Goal: Information Seeking & Learning: Learn about a topic

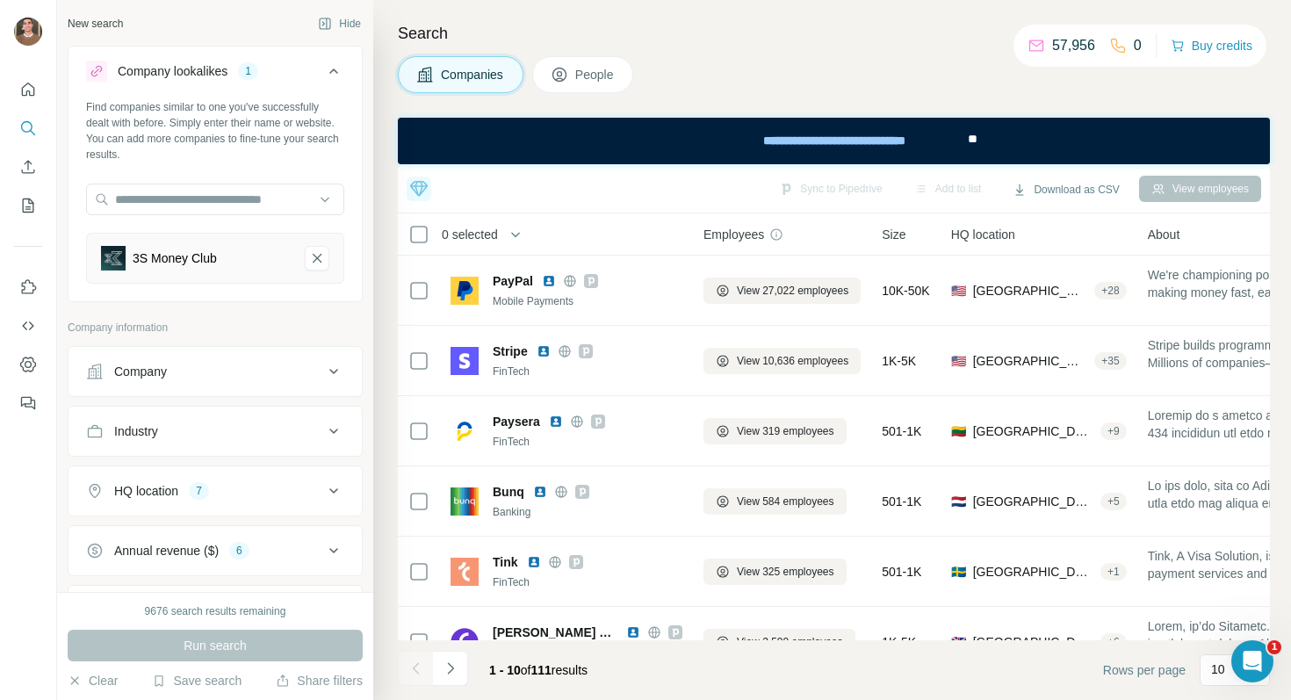
scroll to position [318, 0]
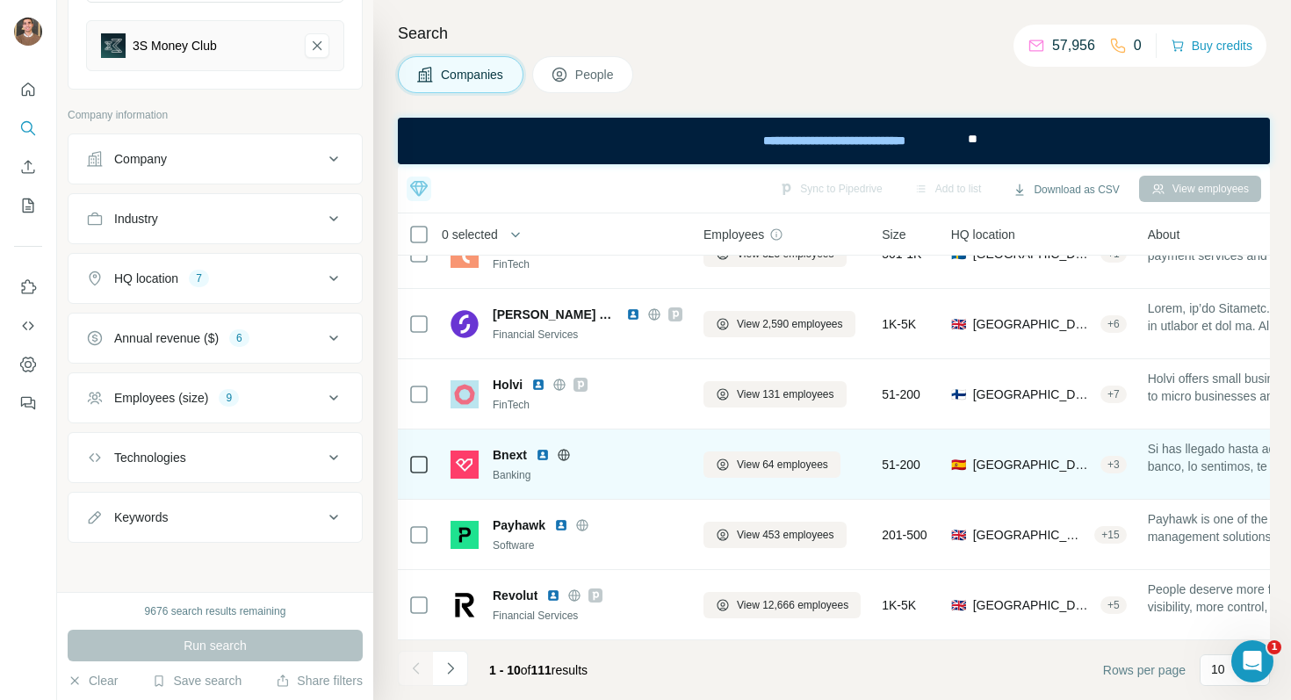
click at [546, 456] on img at bounding box center [543, 455] width 14 height 14
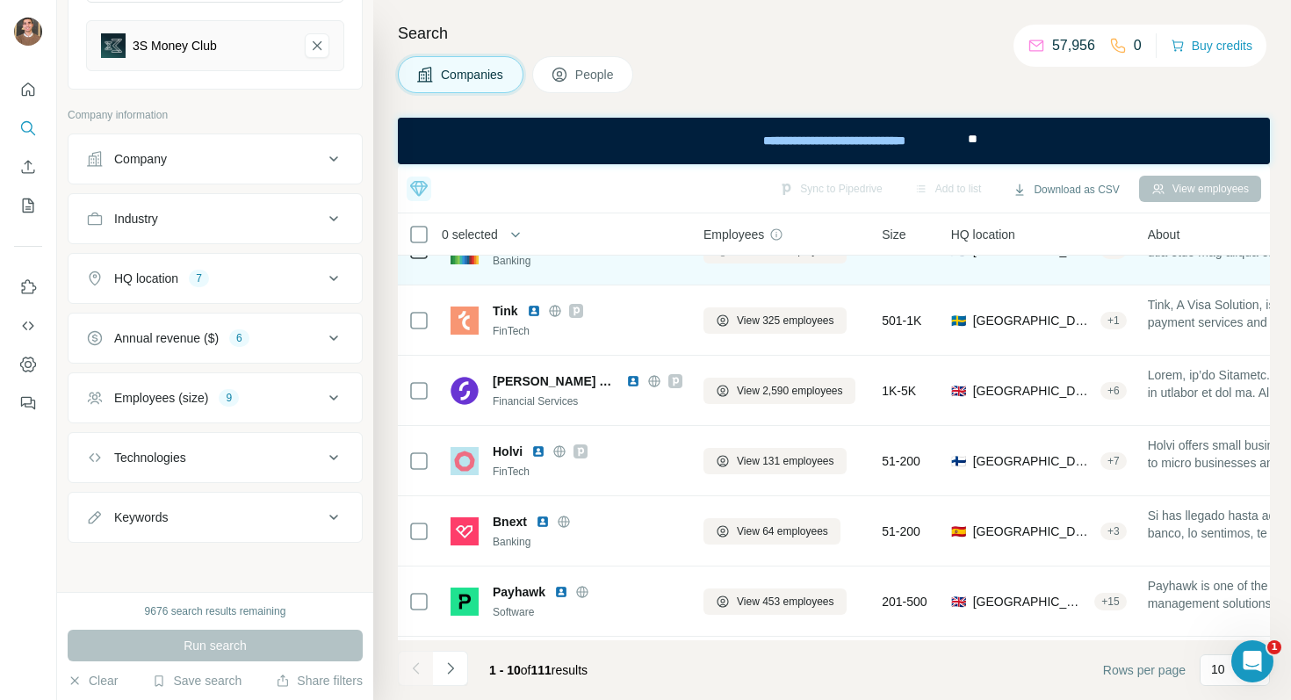
scroll to position [256, 0]
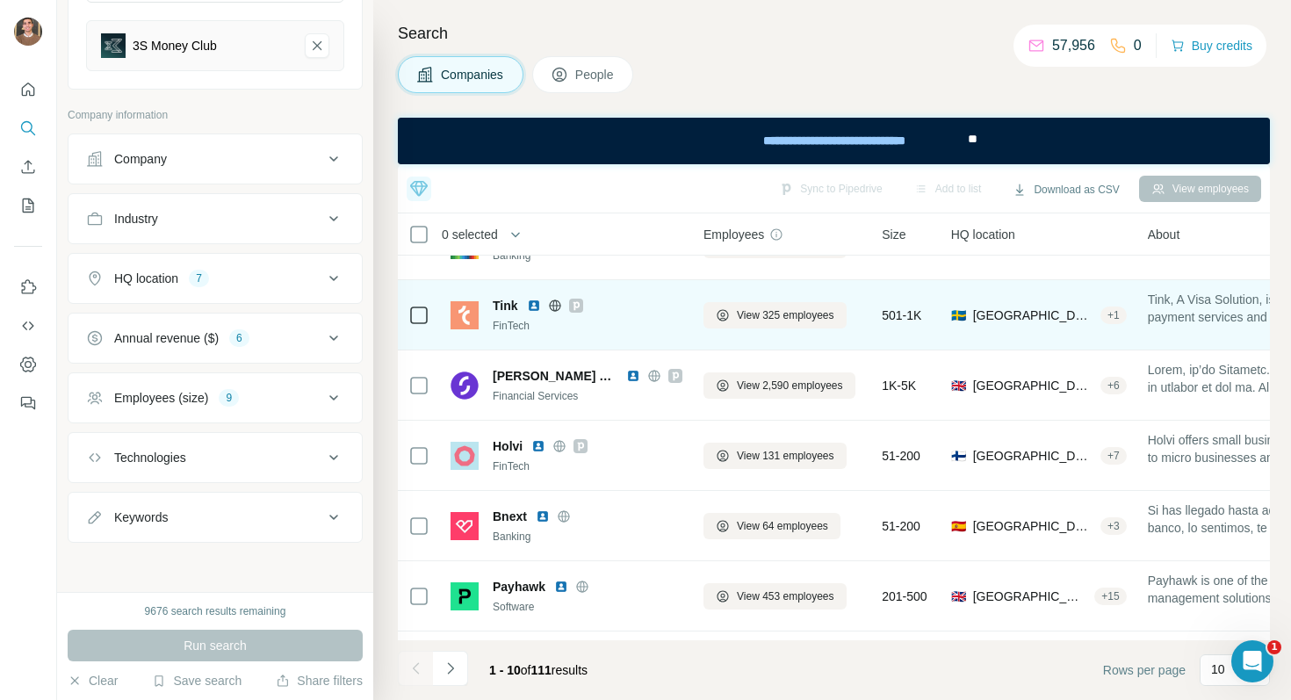
click at [532, 304] on img at bounding box center [534, 306] width 14 height 14
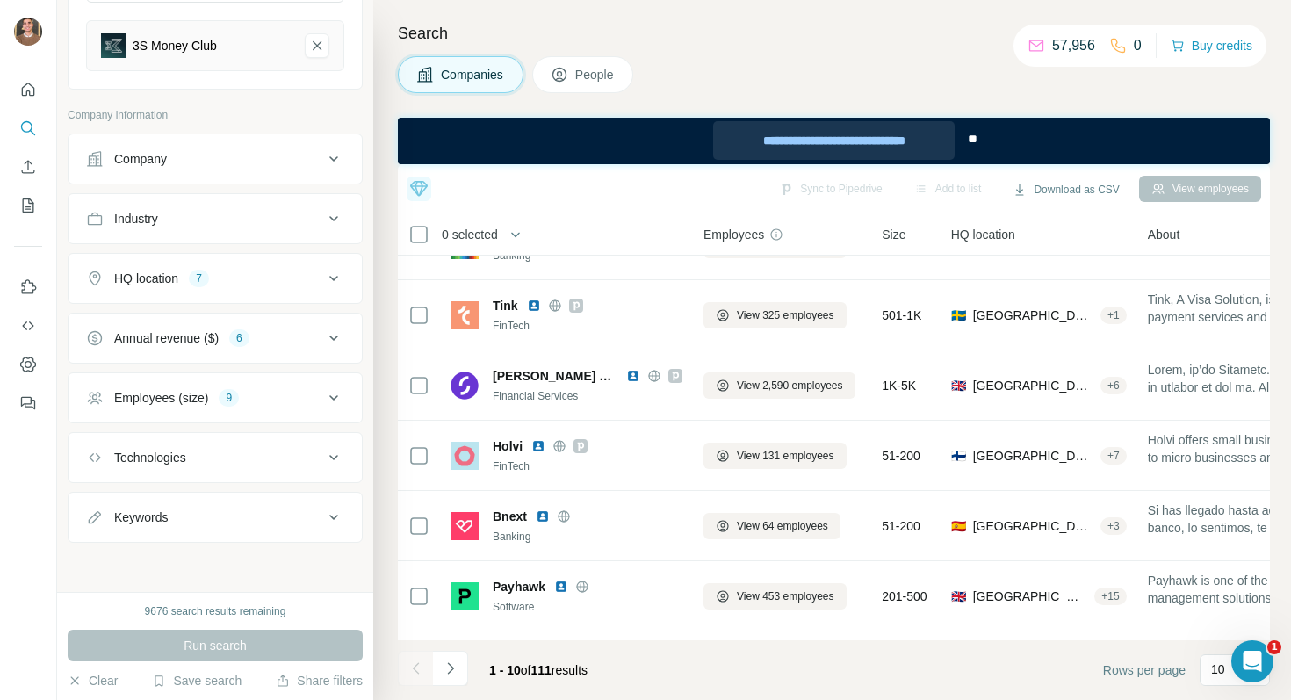
scroll to position [318, 0]
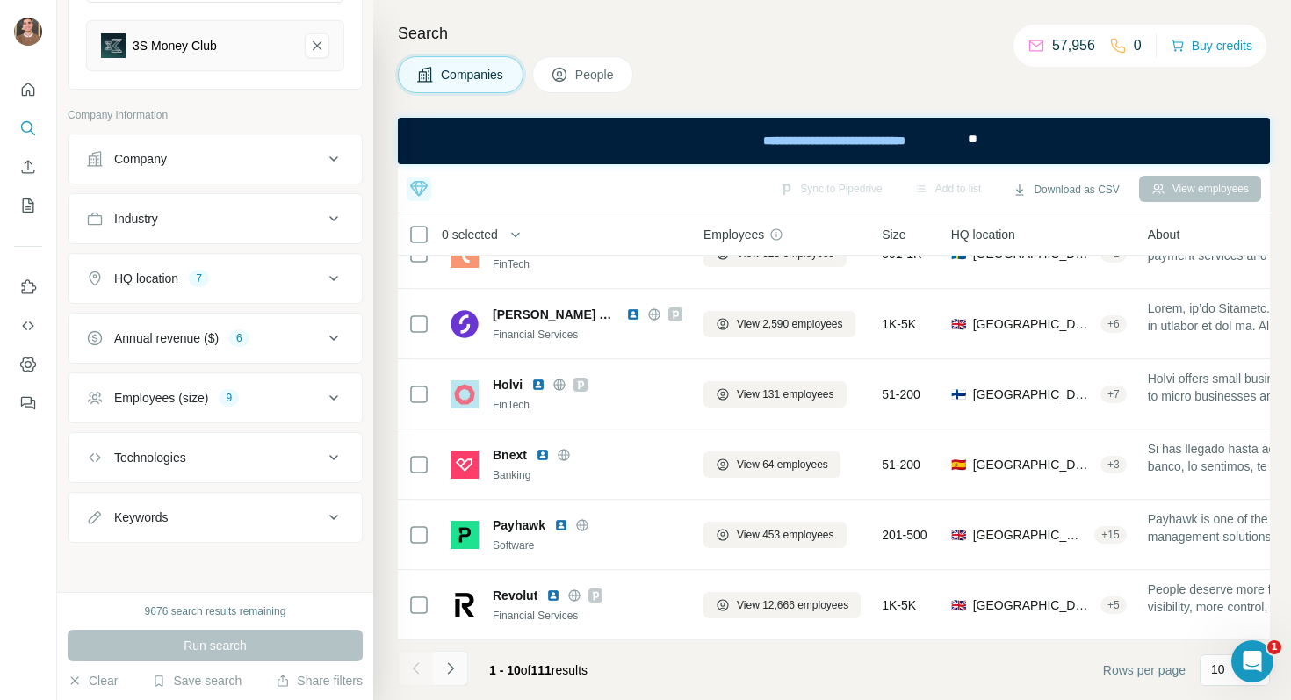
click at [448, 677] on button "Navigate to next page" at bounding box center [450, 668] width 35 height 35
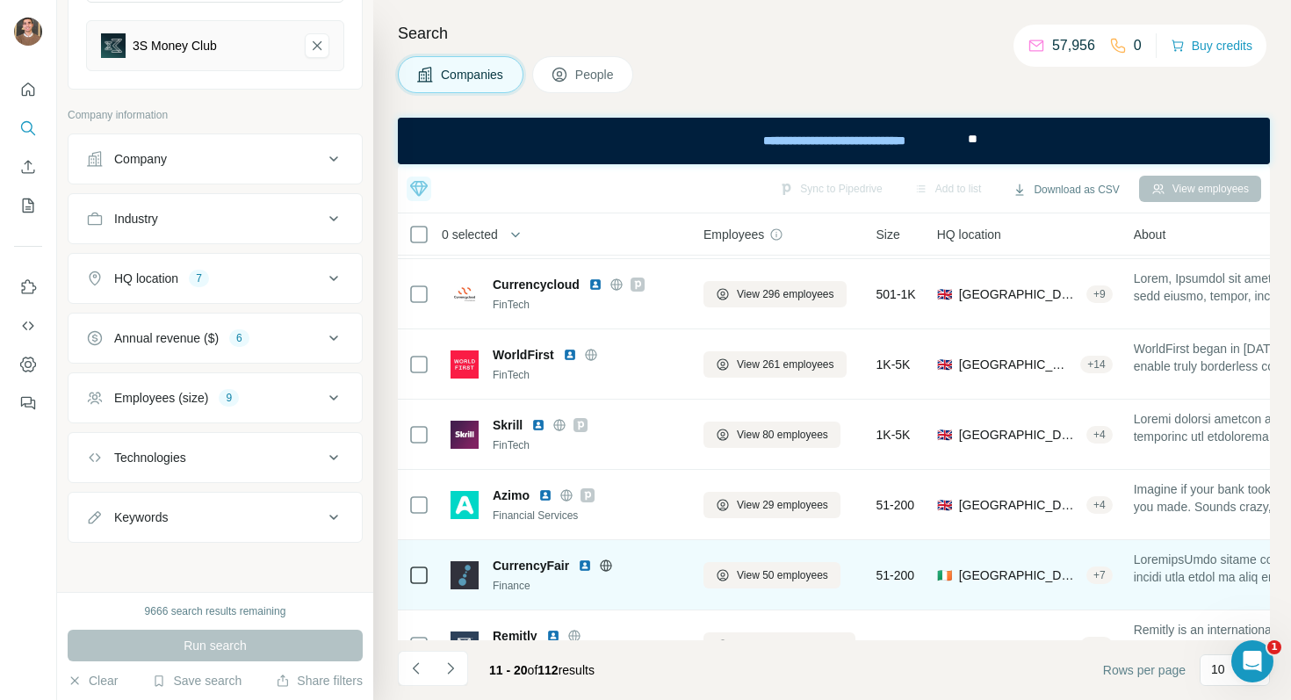
scroll to position [101, 0]
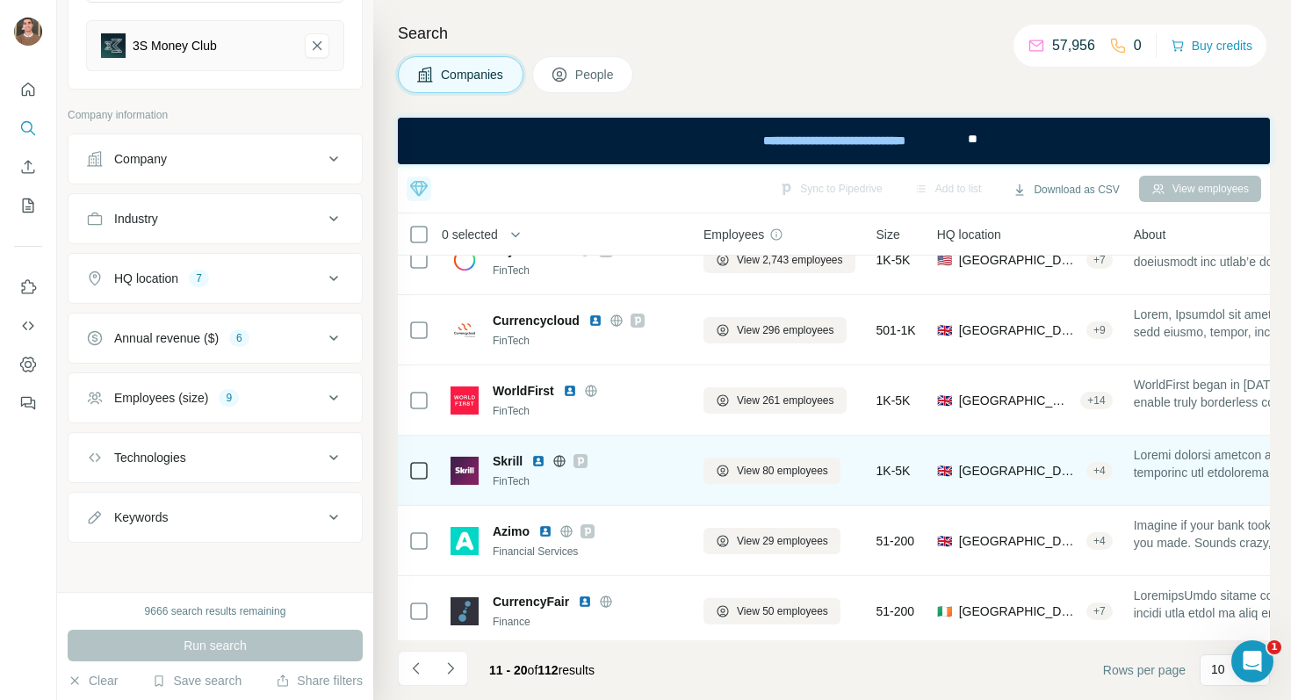
click at [532, 459] on img at bounding box center [538, 461] width 14 height 14
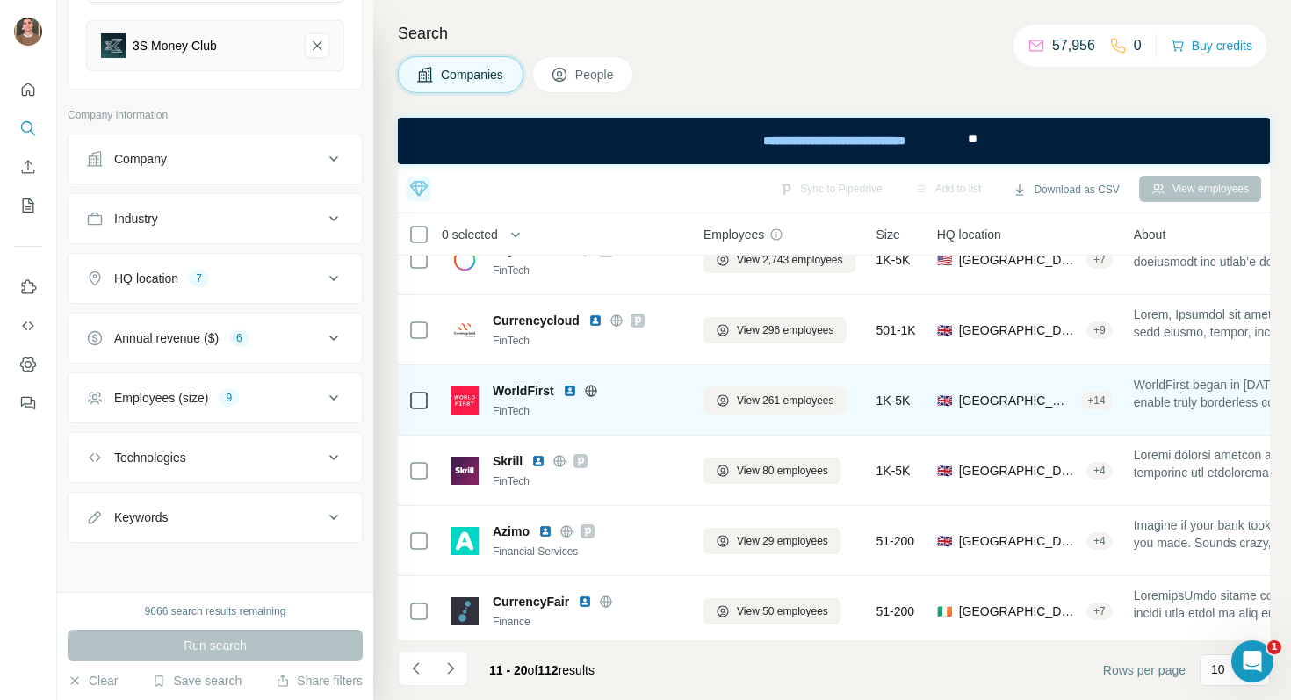
scroll to position [0, 0]
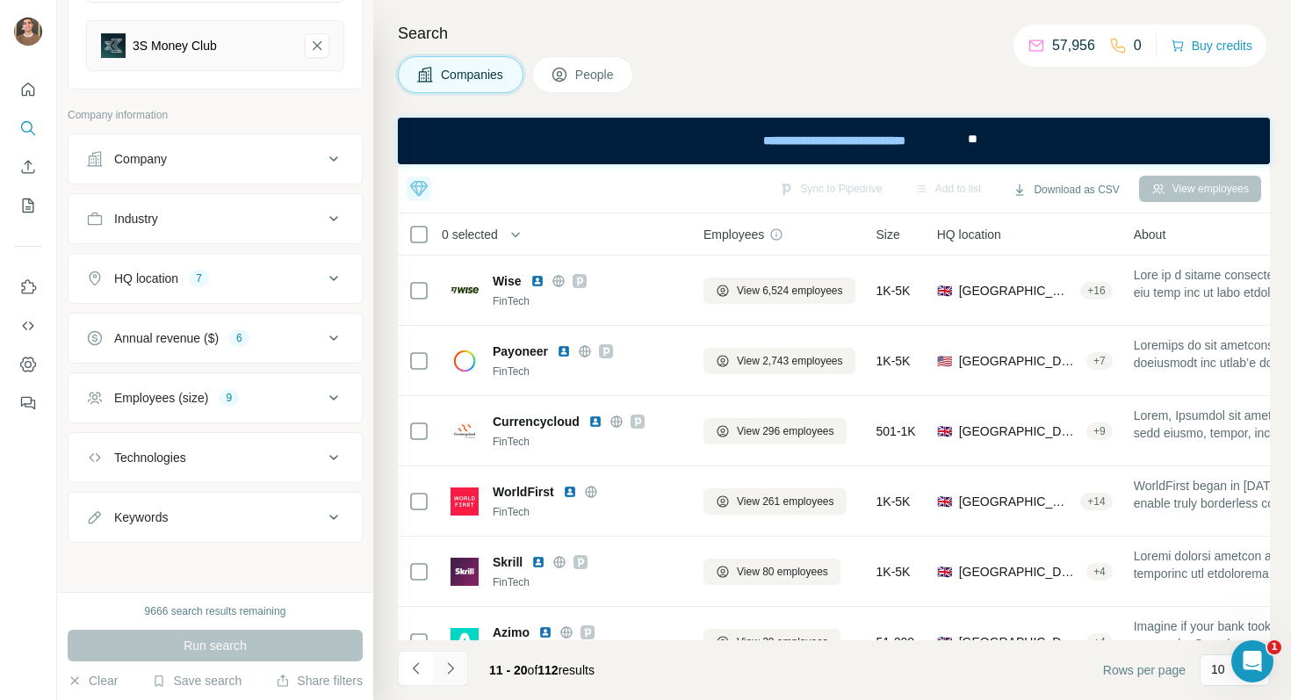
click at [459, 671] on button "Navigate to next page" at bounding box center [450, 668] width 35 height 35
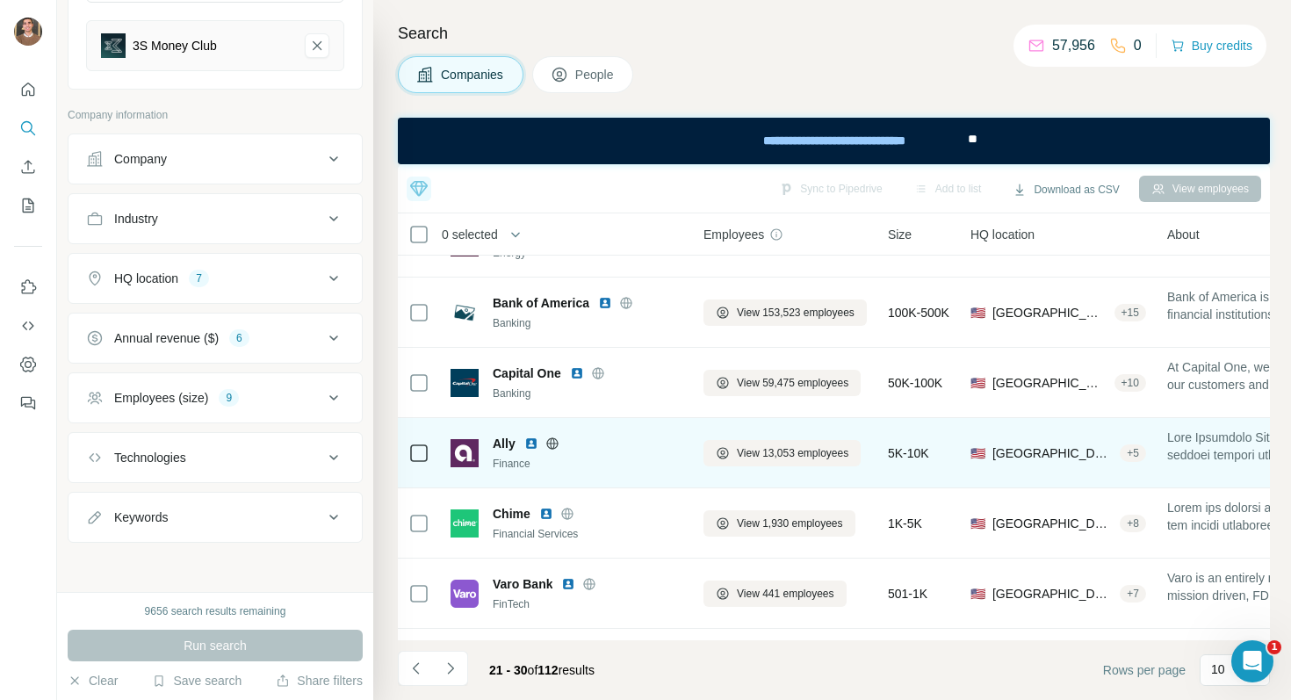
scroll to position [318, 0]
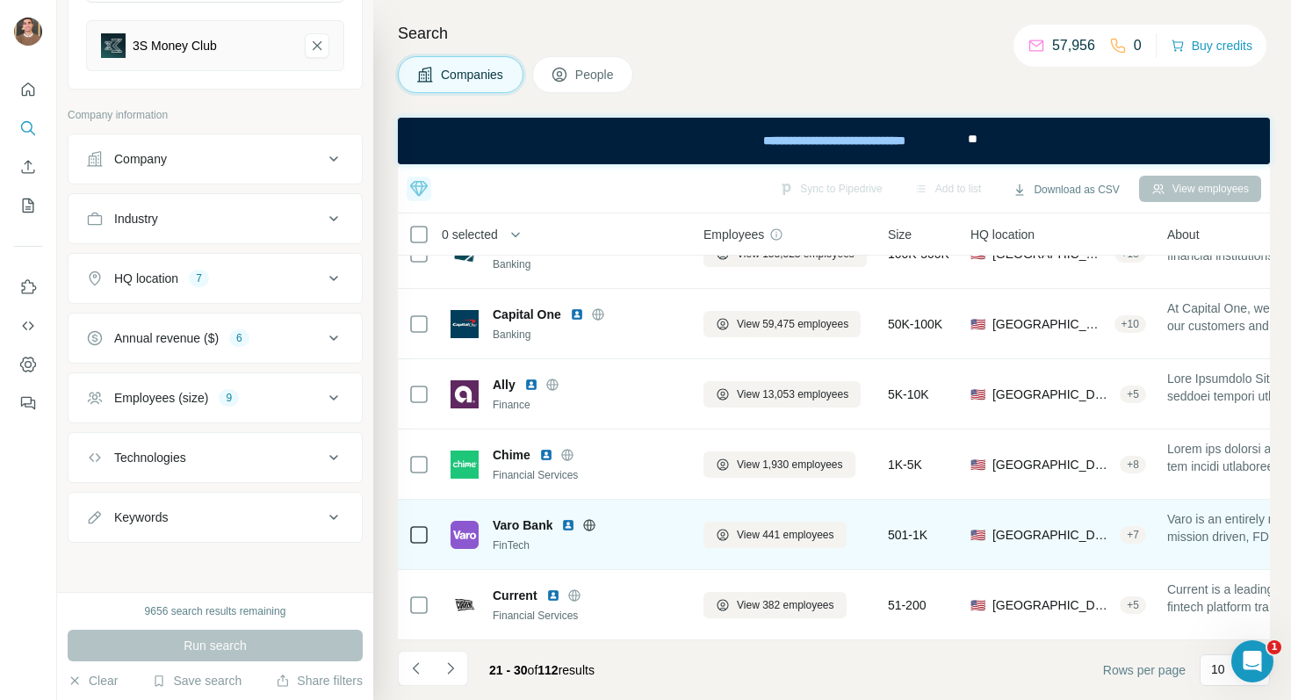
click at [566, 524] on img at bounding box center [568, 525] width 14 height 14
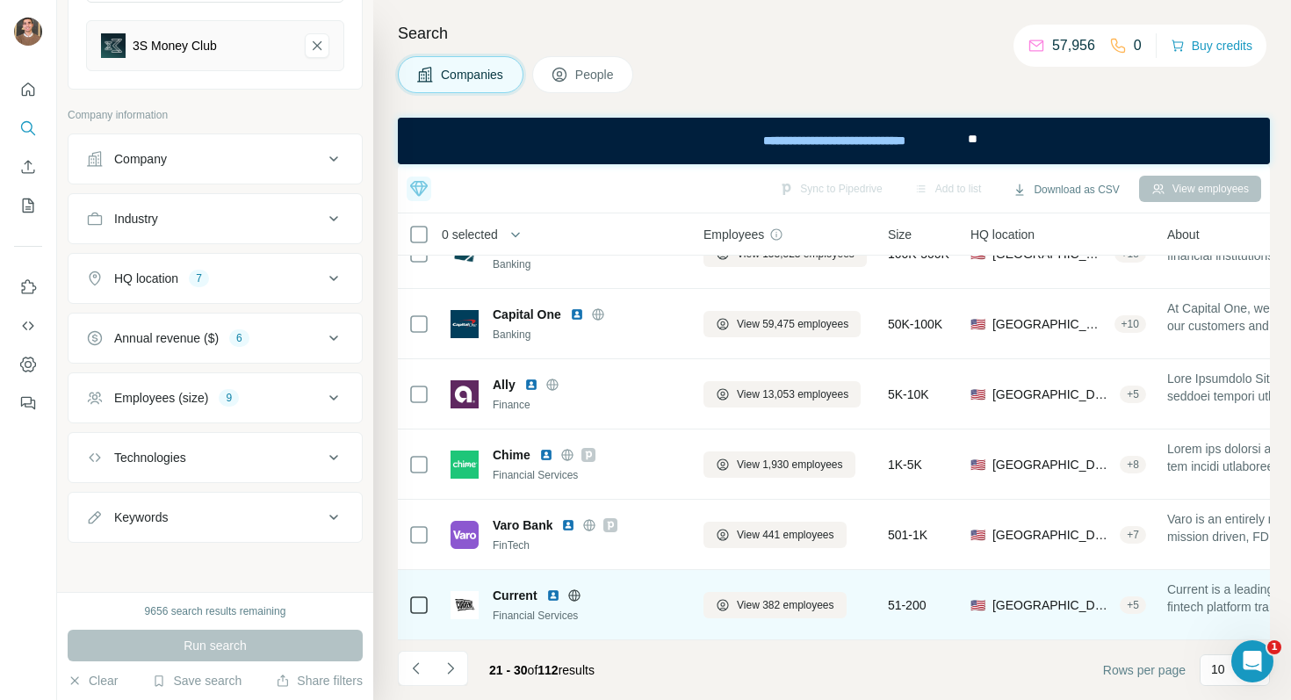
click at [551, 588] on img at bounding box center [553, 595] width 14 height 14
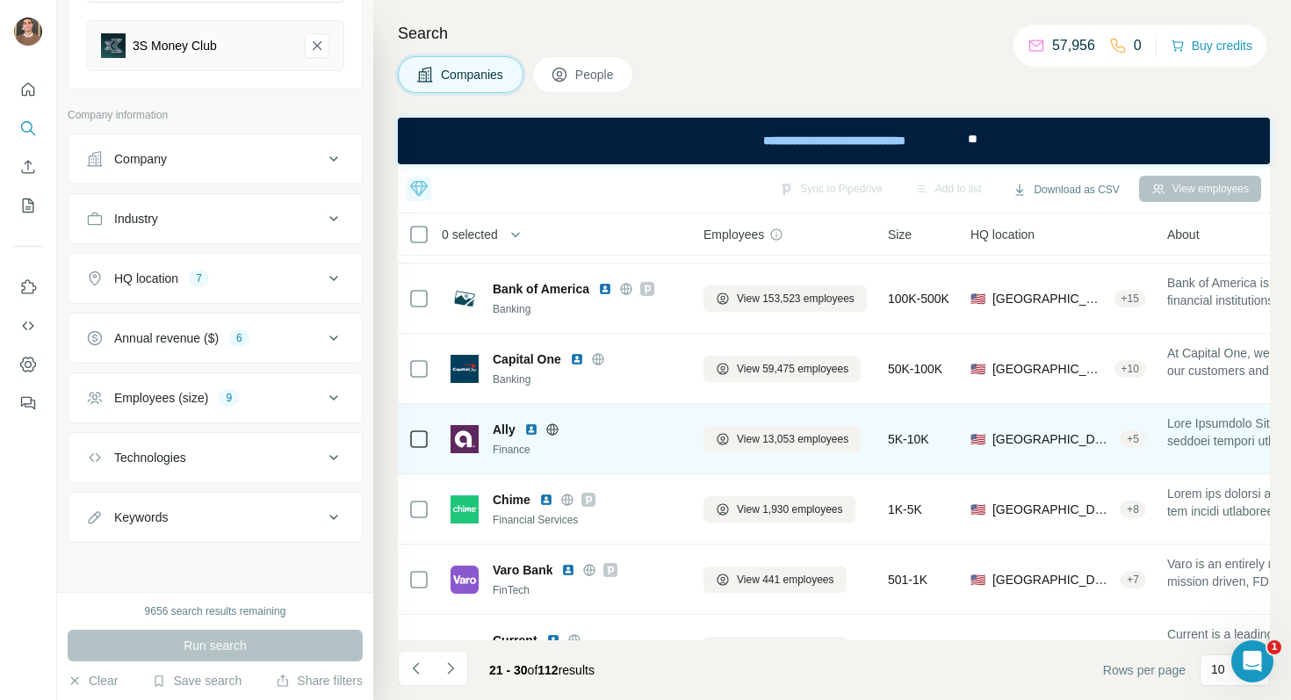
scroll to position [272, 0]
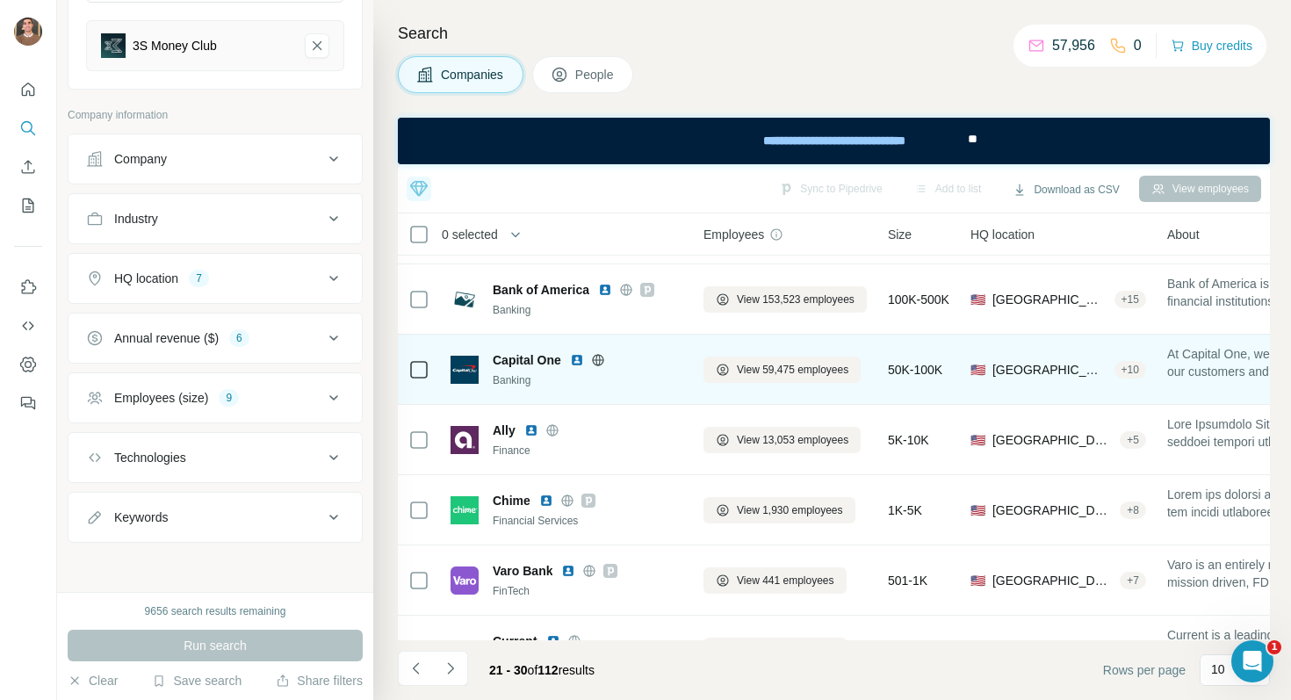
click at [573, 362] on img at bounding box center [577, 360] width 14 height 14
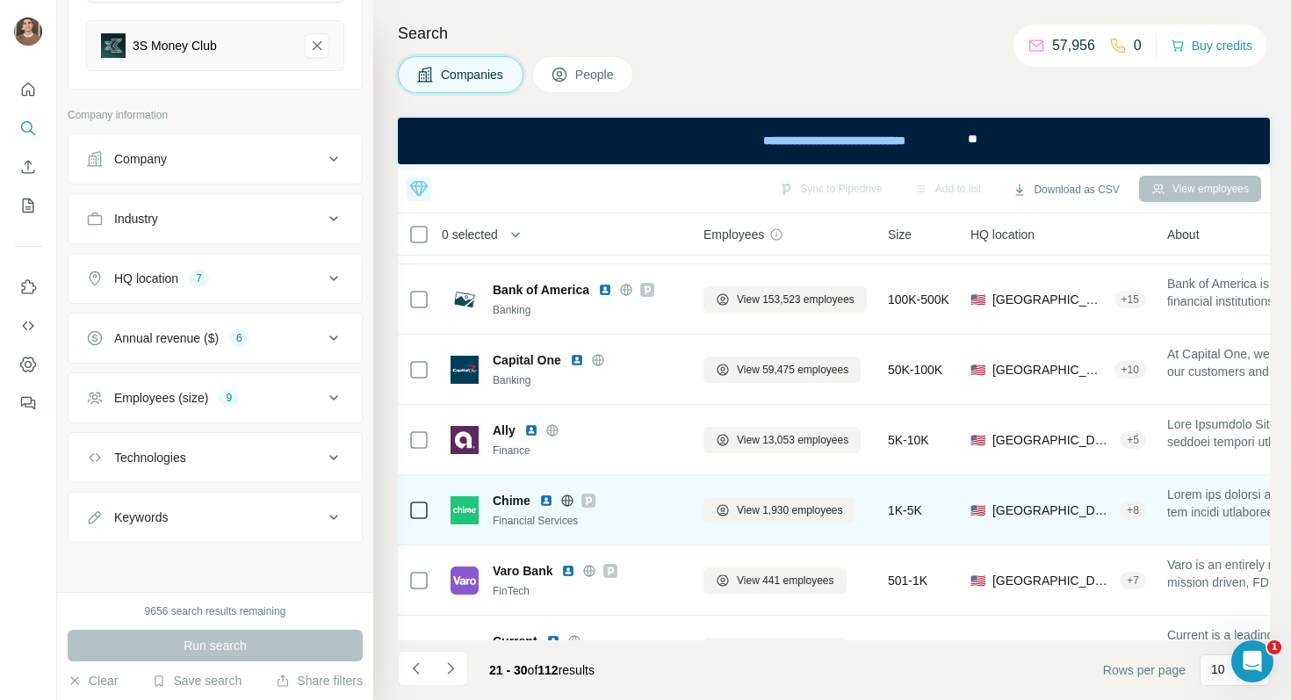
scroll to position [318, 0]
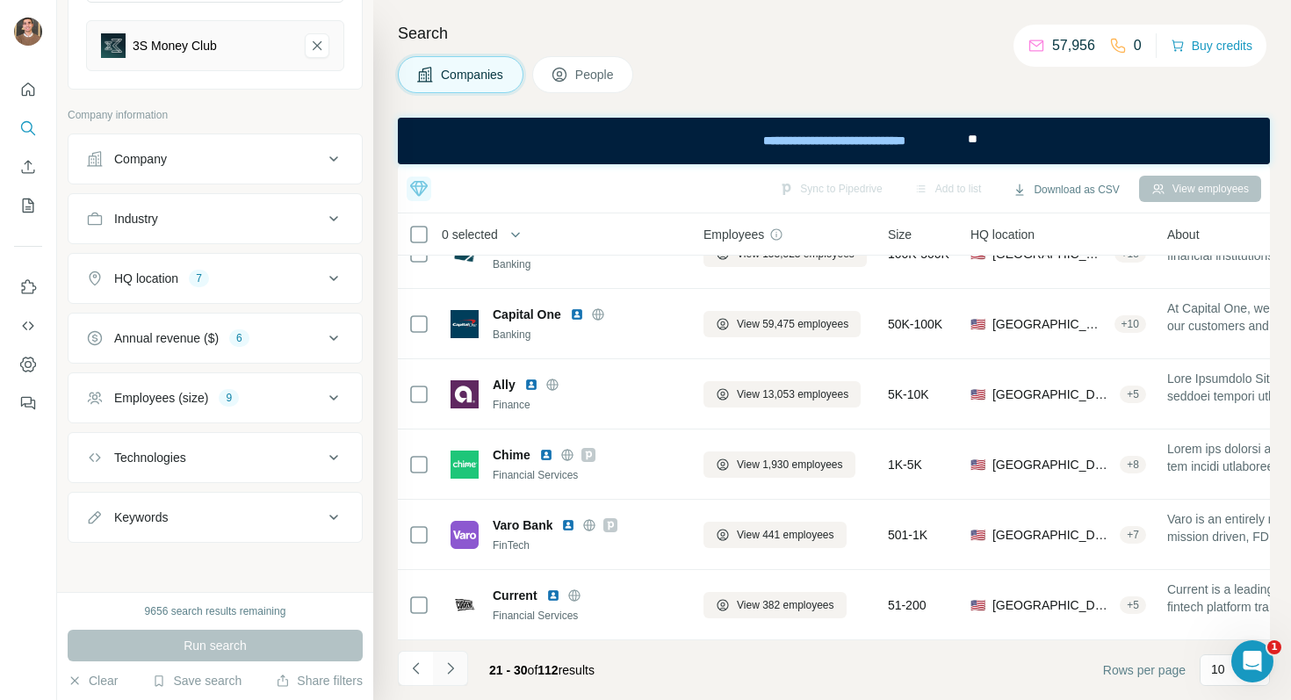
click at [450, 670] on icon "Navigate to next page" at bounding box center [451, 668] width 18 height 18
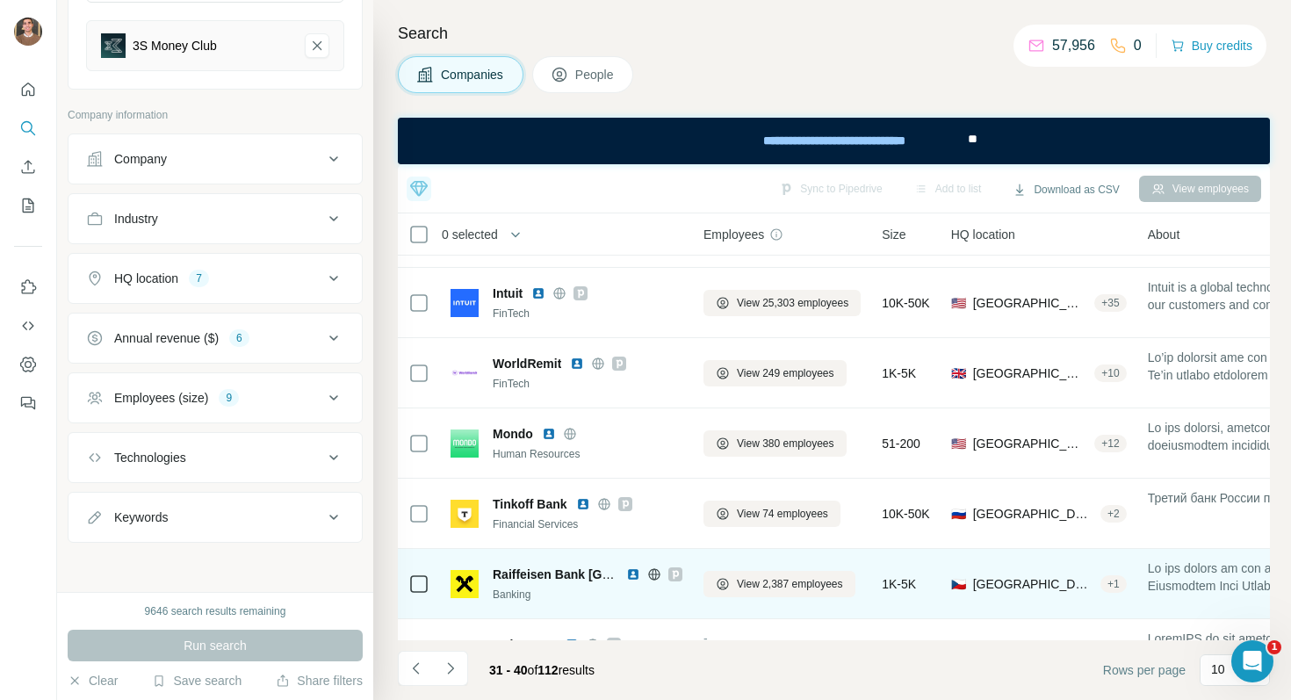
scroll to position [0, 0]
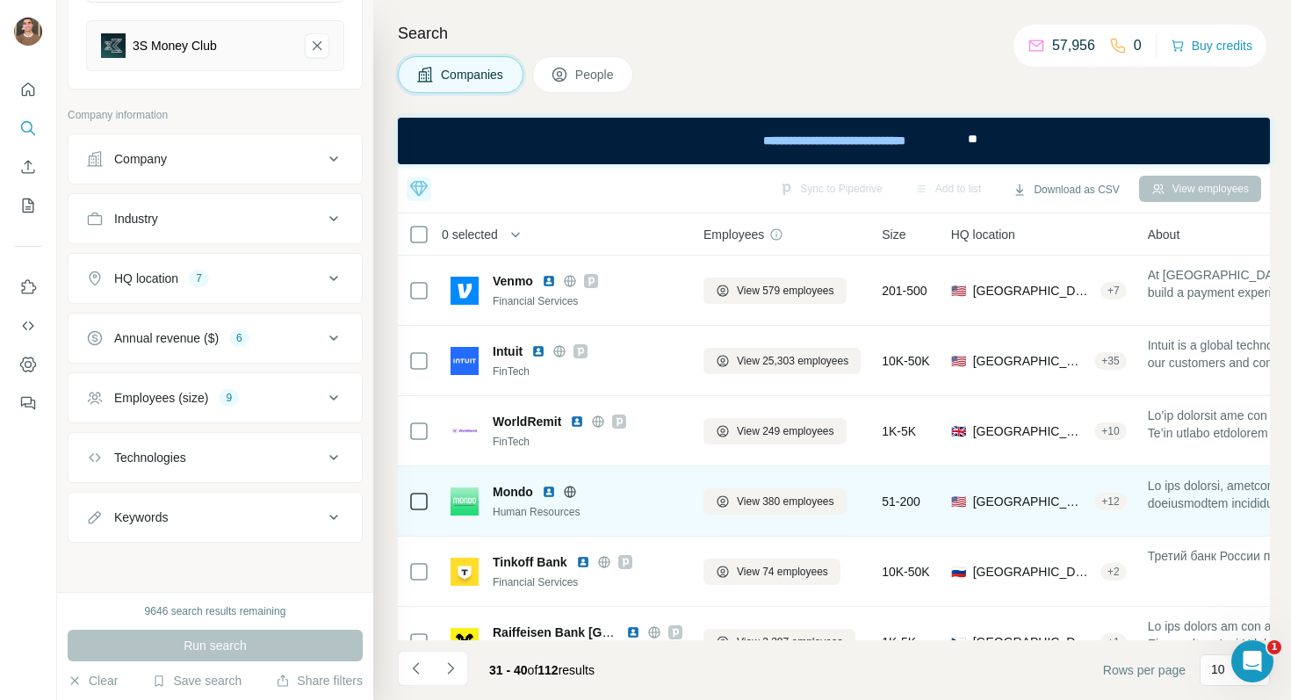
click at [547, 491] on img at bounding box center [549, 492] width 14 height 14
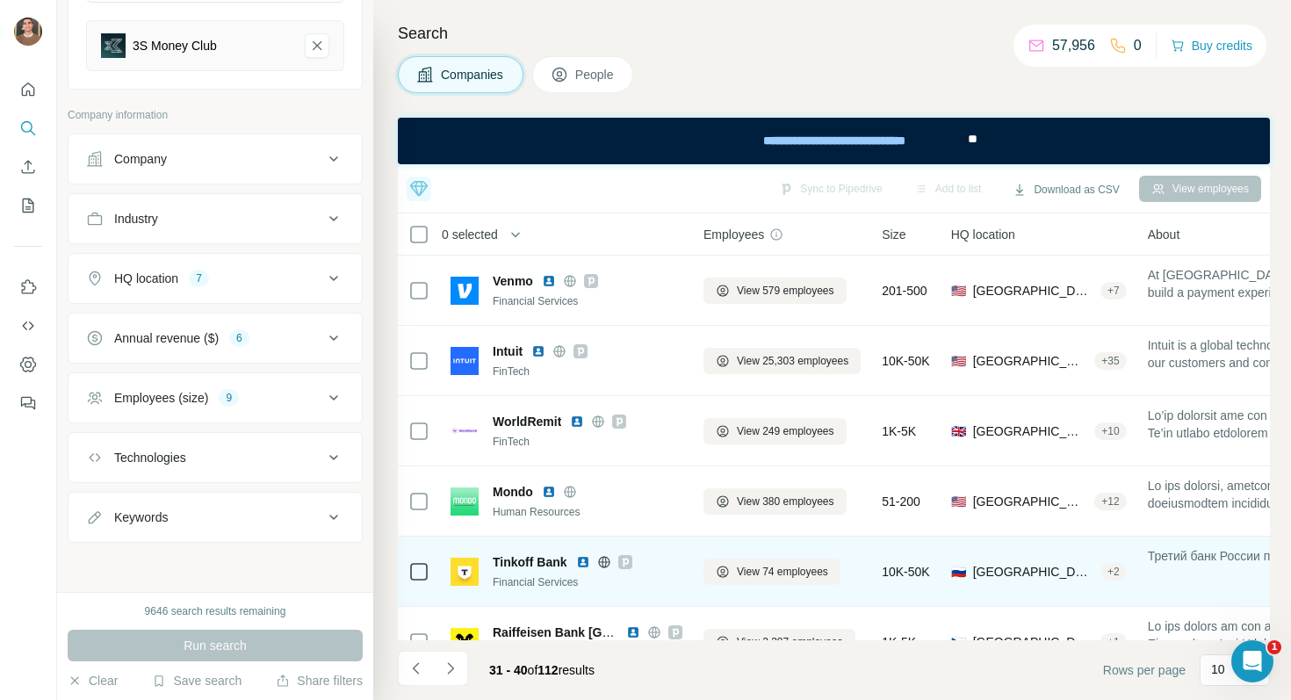
scroll to position [318, 0]
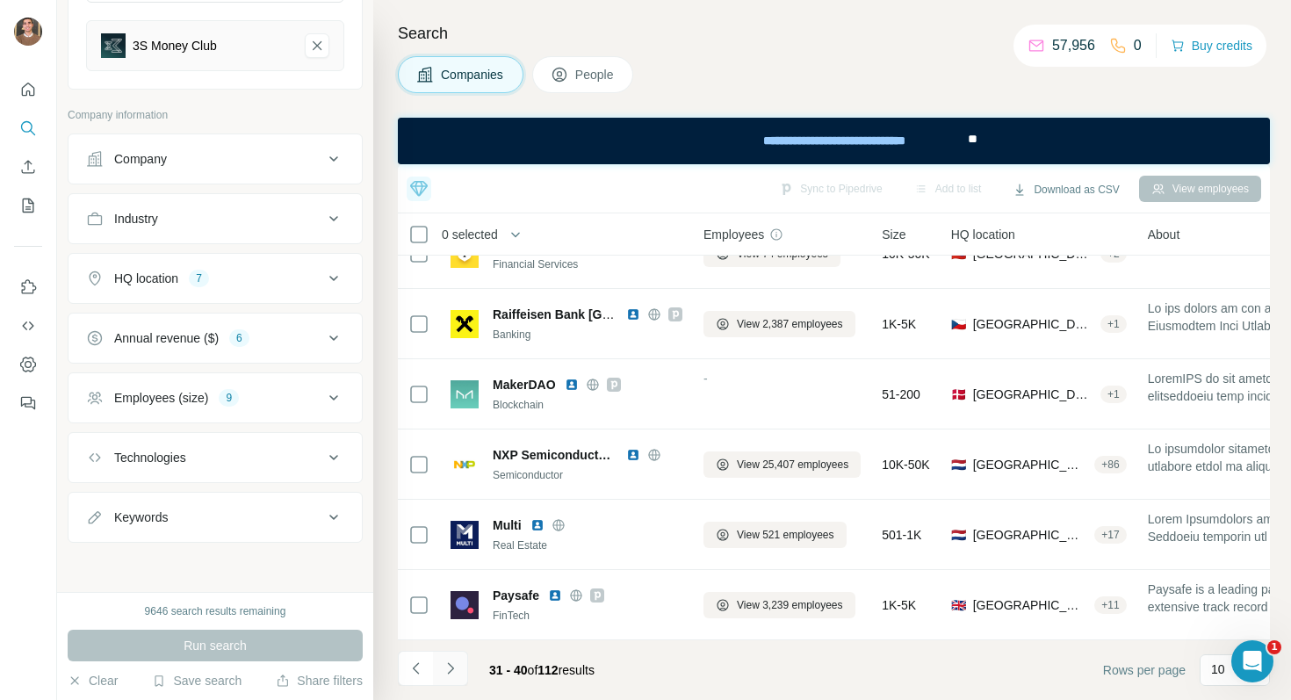
click at [450, 658] on button "Navigate to next page" at bounding box center [450, 668] width 35 height 35
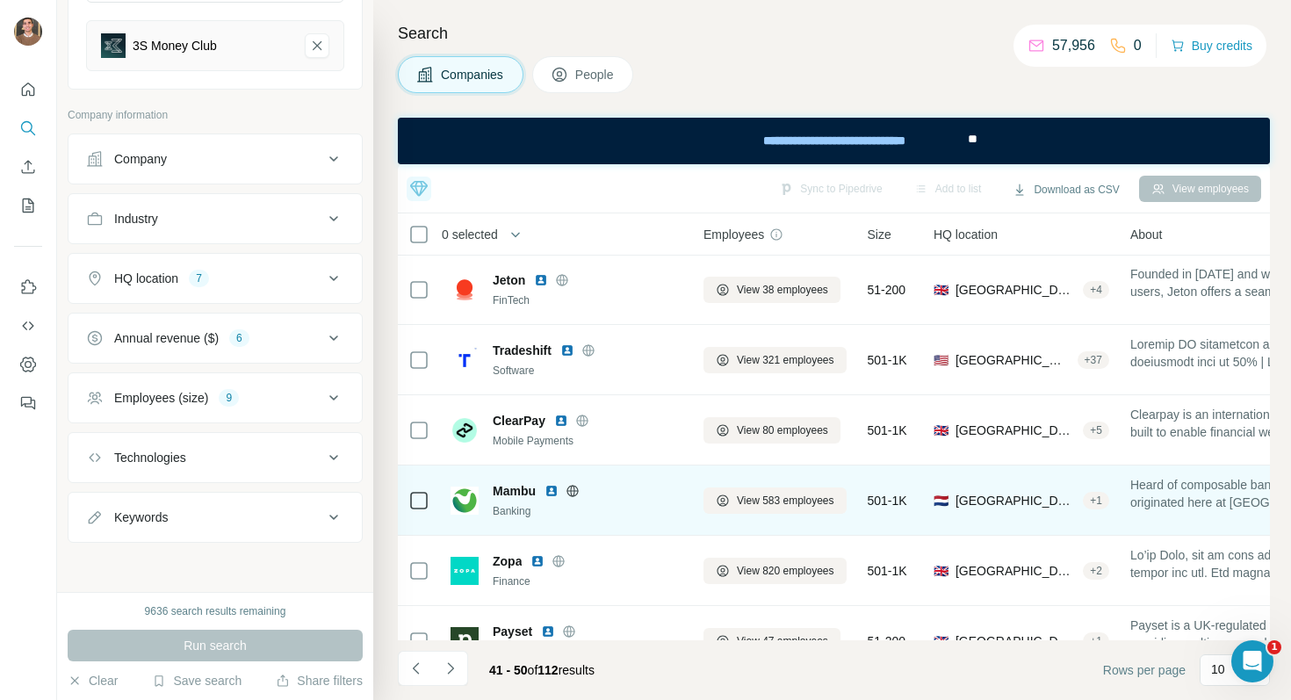
scroll to position [0, 0]
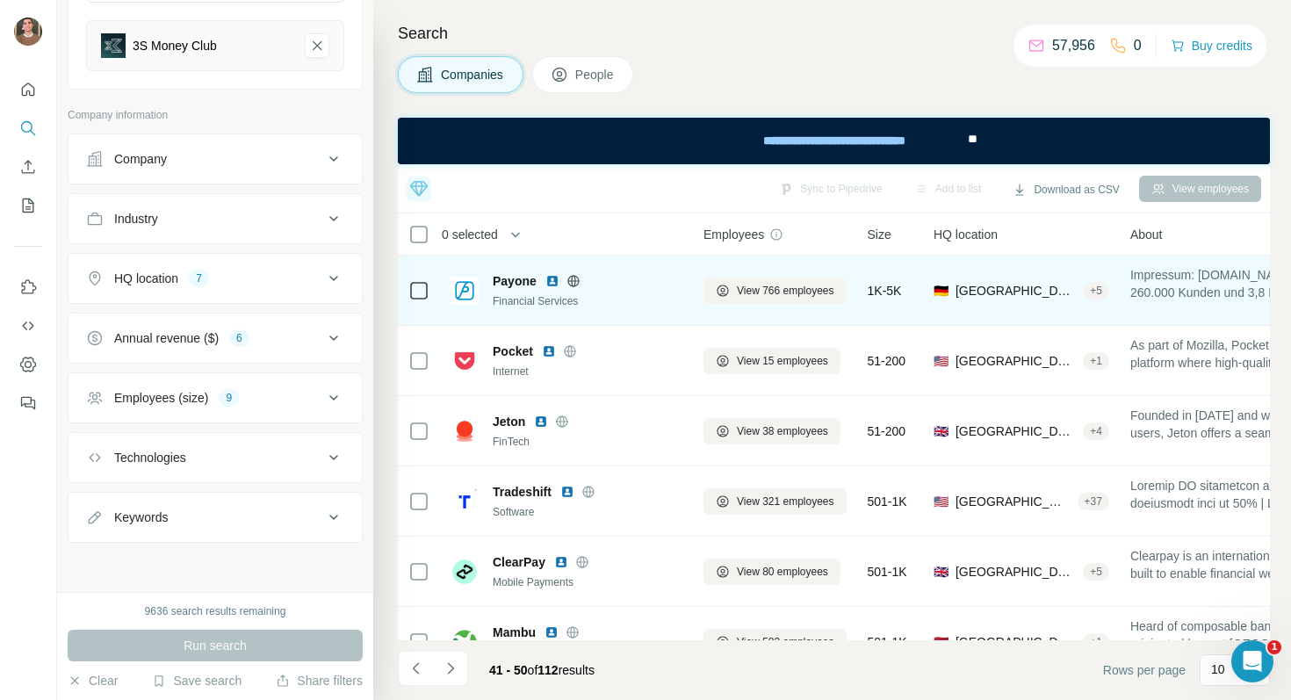
click at [549, 282] on img at bounding box center [552, 281] width 14 height 14
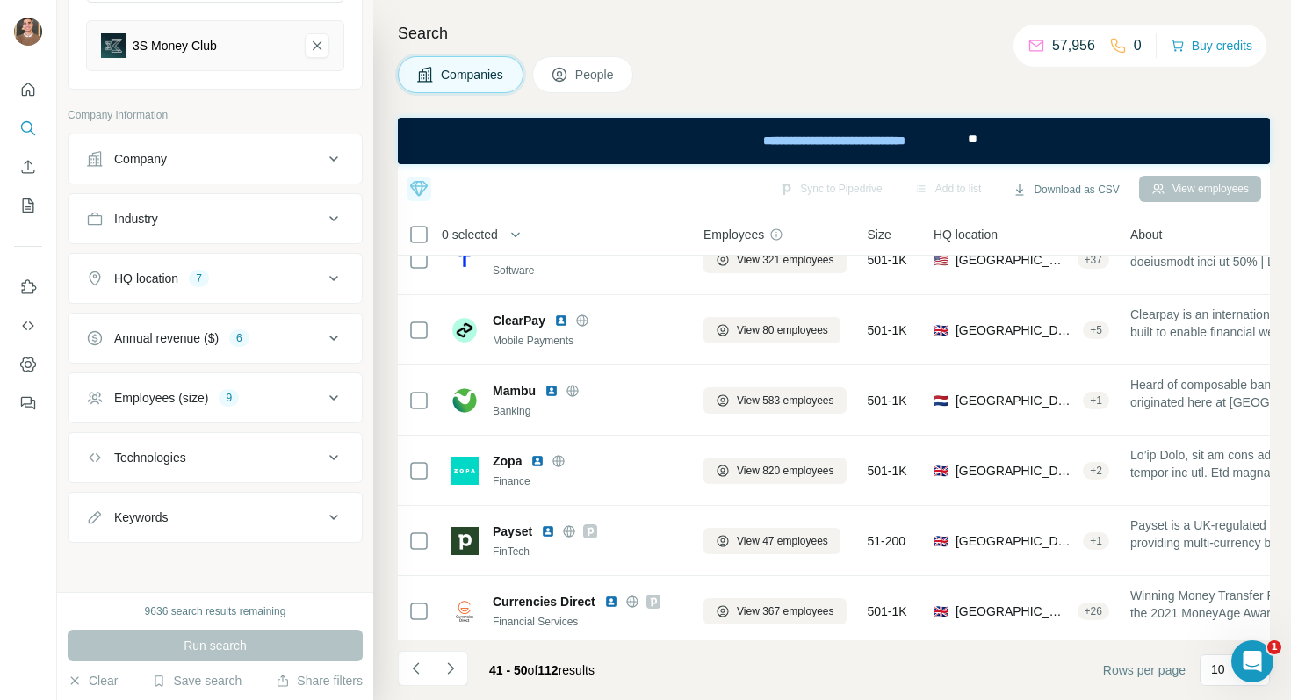
scroll to position [318, 0]
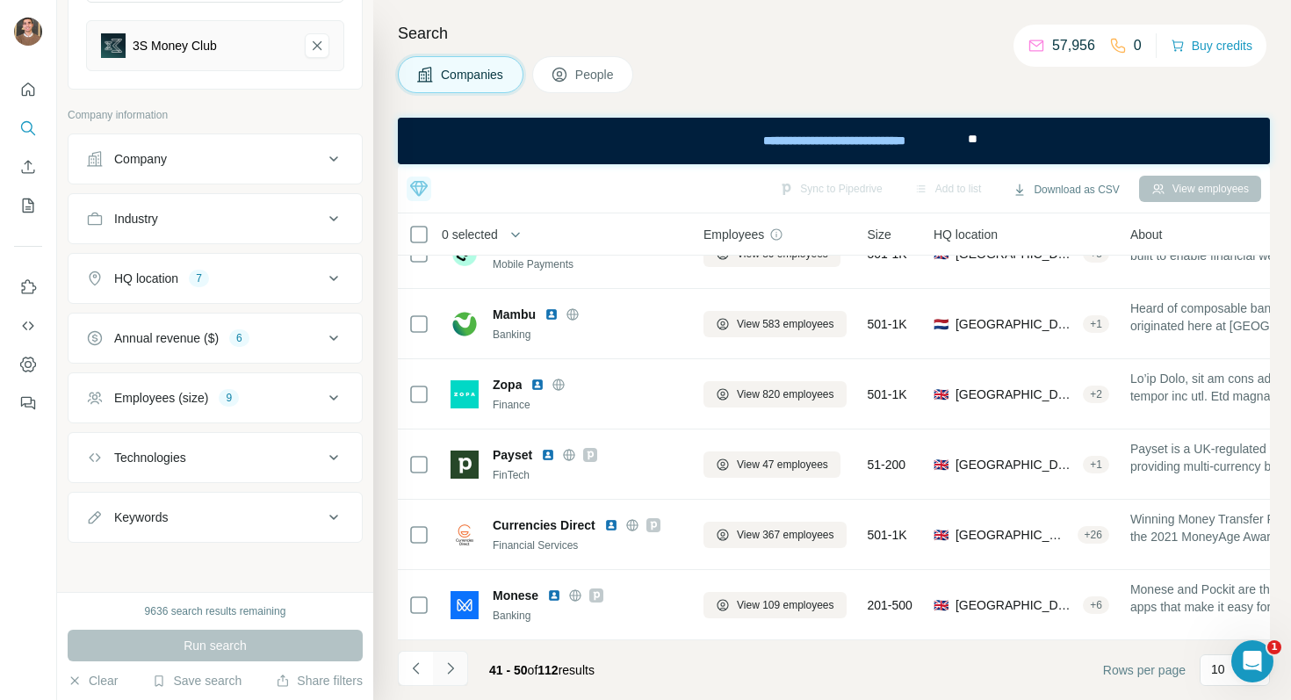
click at [458, 665] on icon "Navigate to next page" at bounding box center [451, 668] width 18 height 18
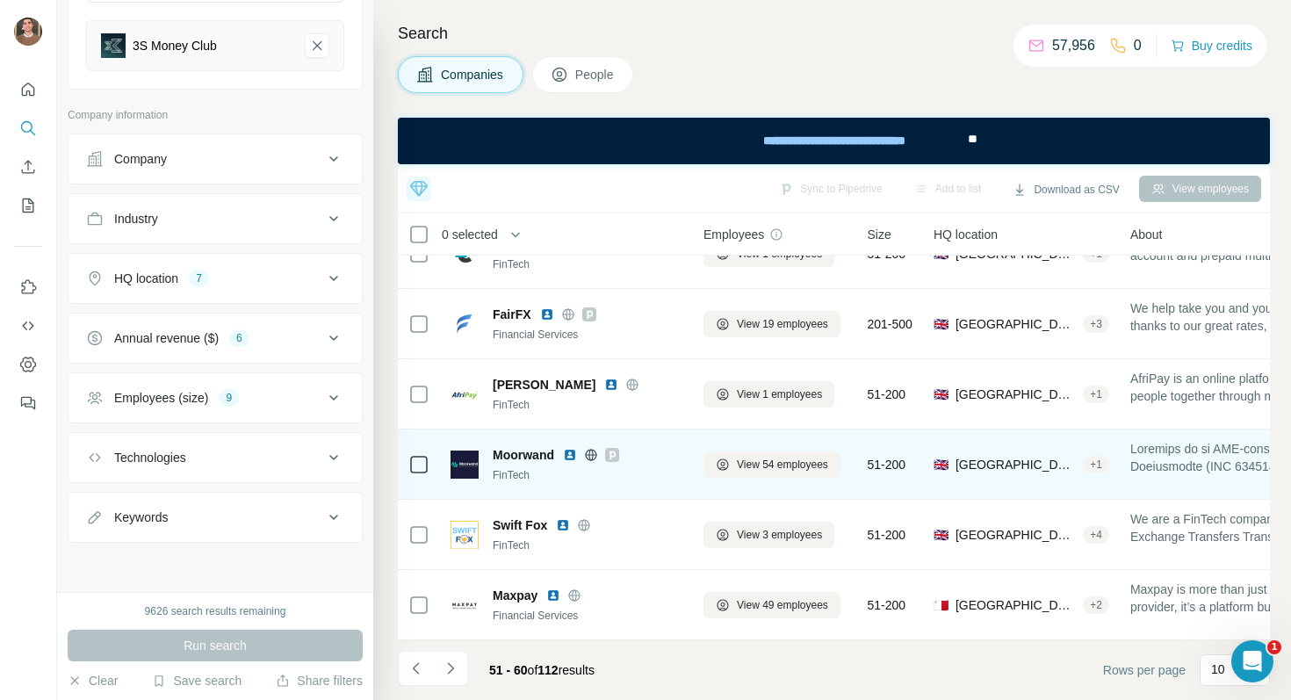
click at [565, 452] on img at bounding box center [570, 455] width 14 height 14
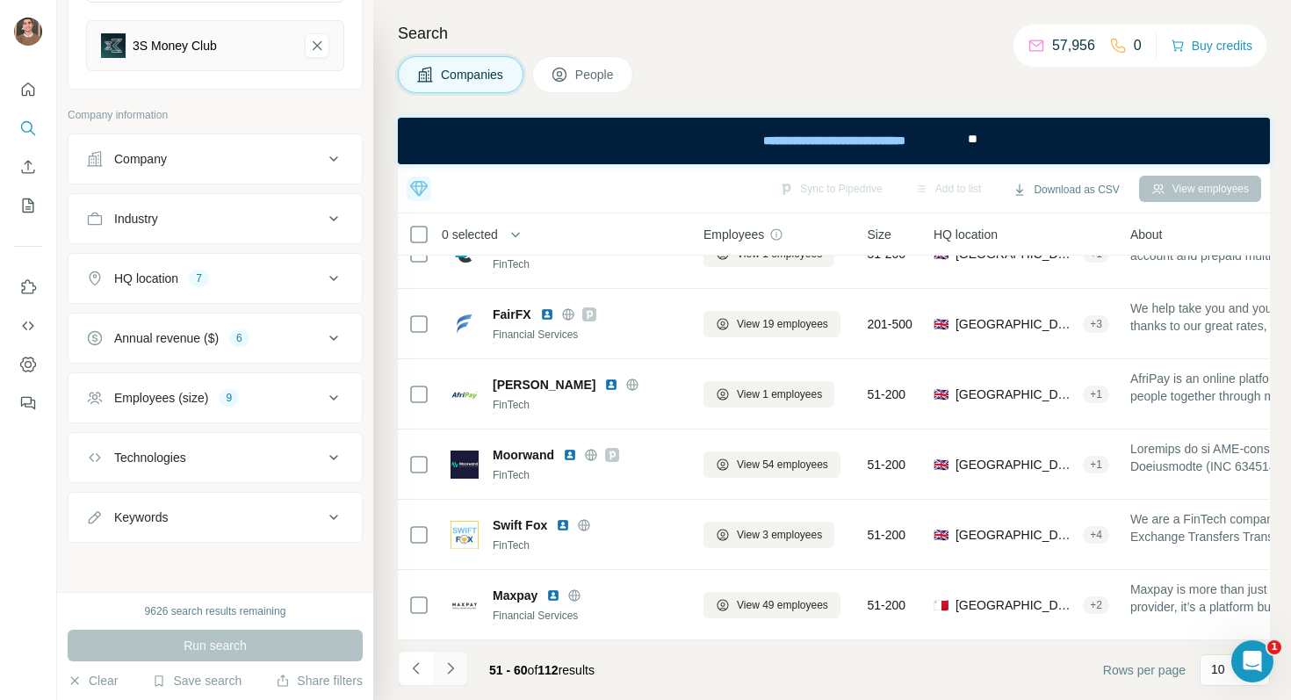
click at [448, 667] on icon "Navigate to next page" at bounding box center [451, 668] width 18 height 18
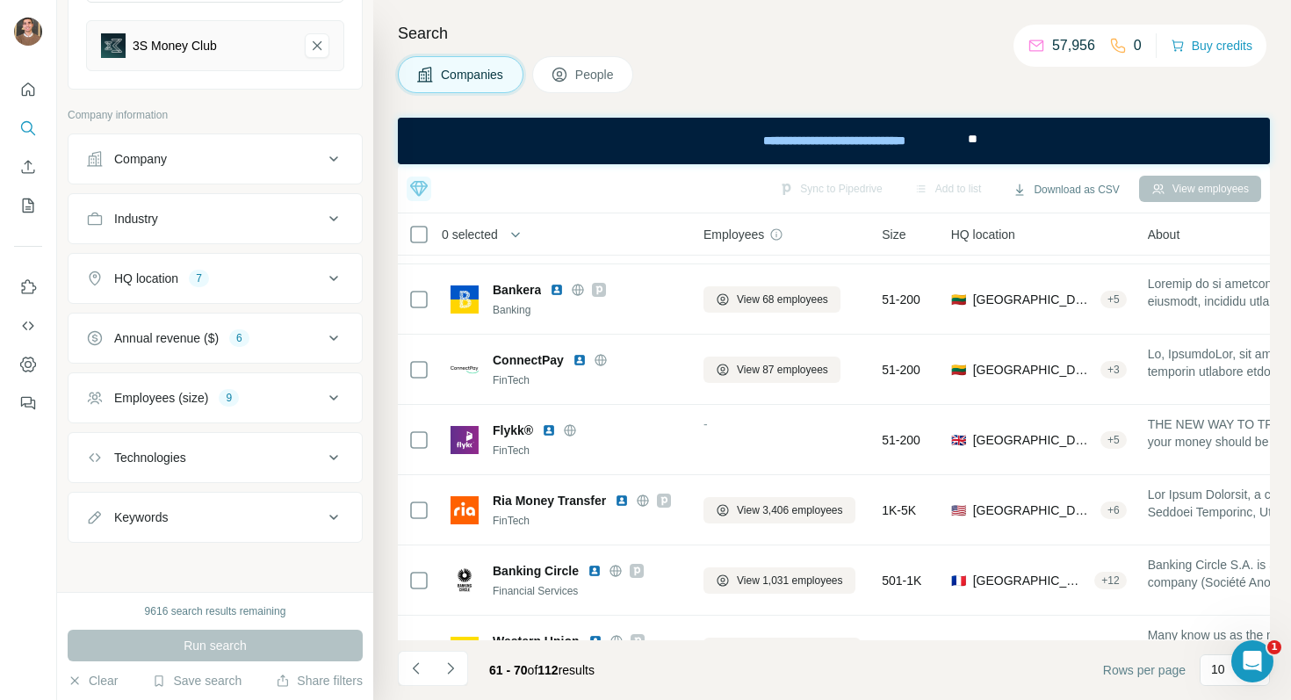
scroll to position [191, 0]
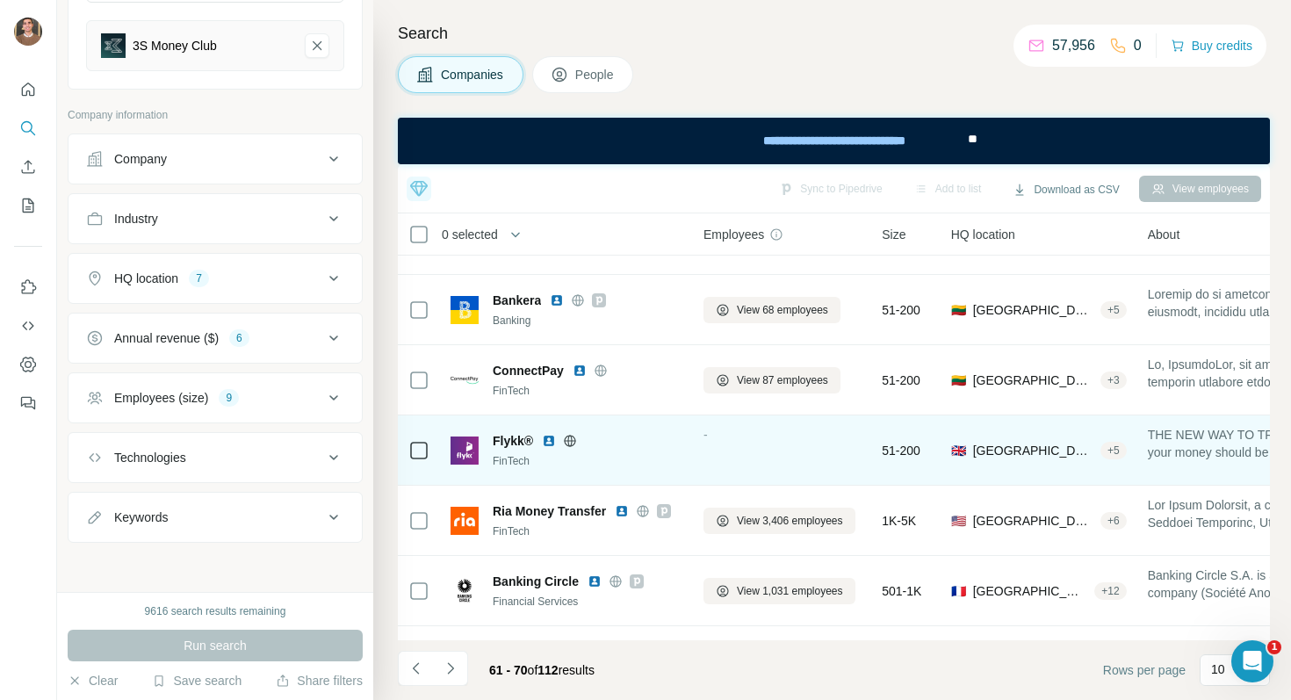
click at [545, 438] on img at bounding box center [549, 441] width 14 height 14
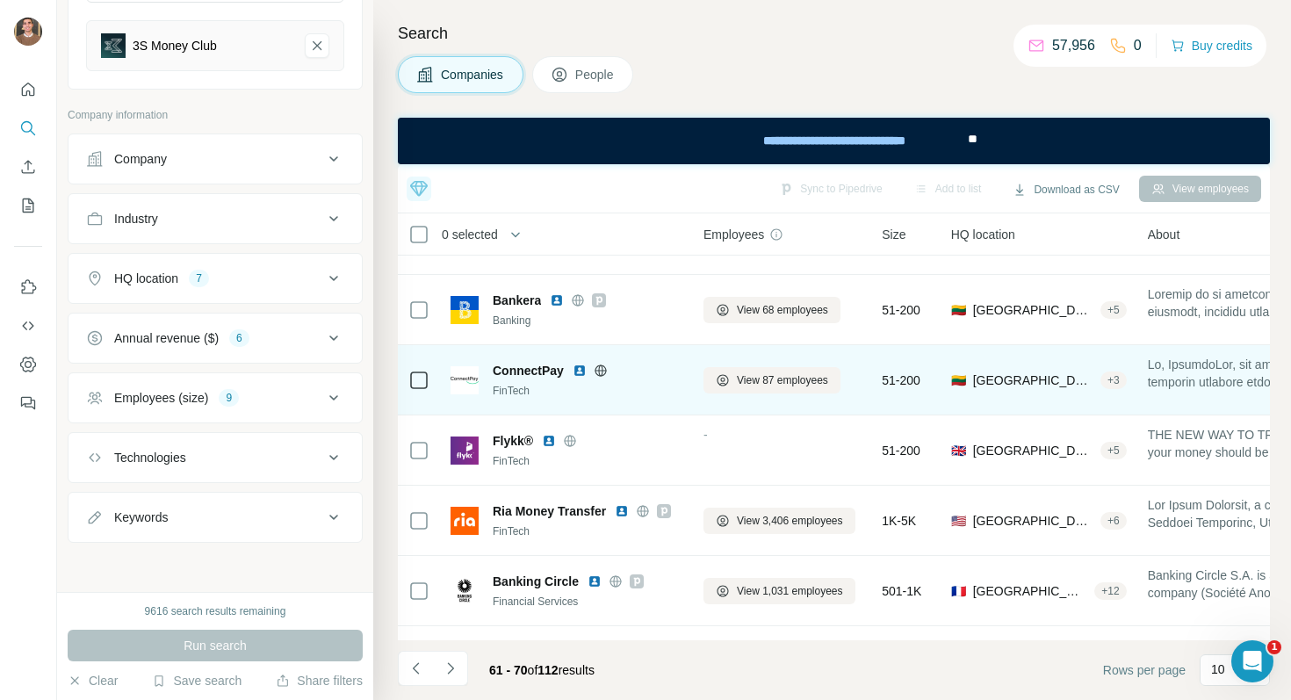
scroll to position [318, 0]
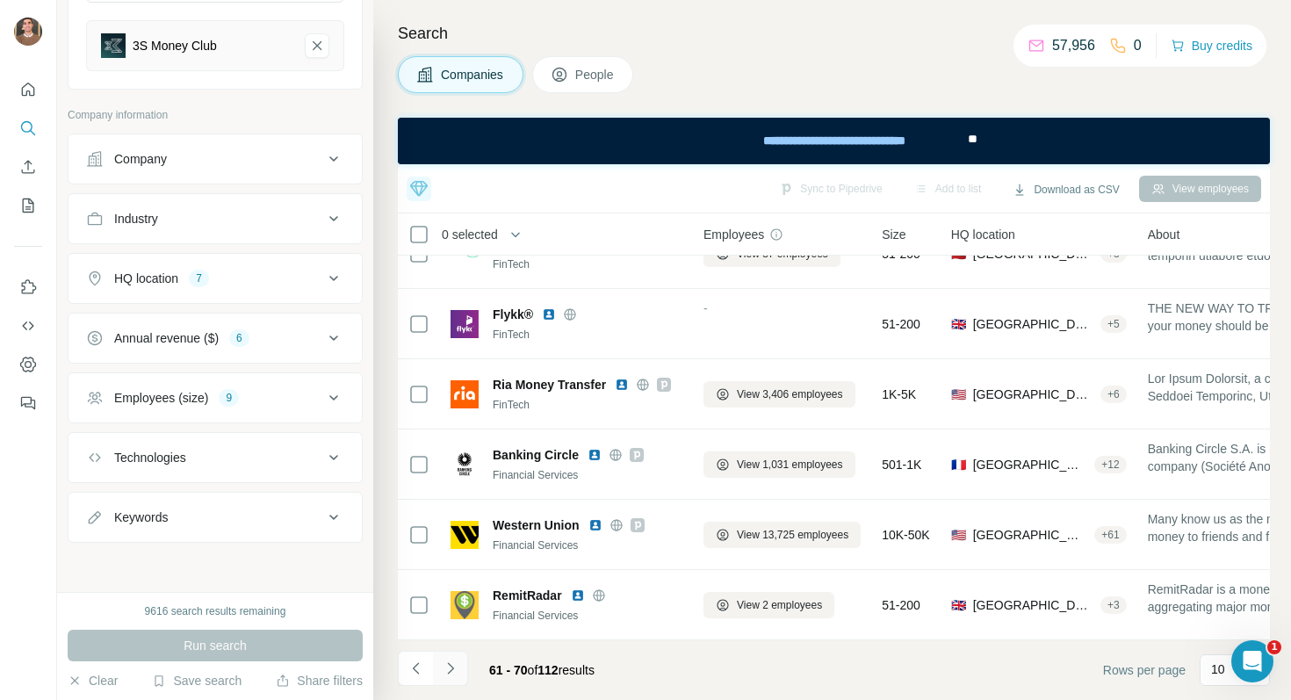
click at [456, 673] on icon "Navigate to next page" at bounding box center [451, 668] width 18 height 18
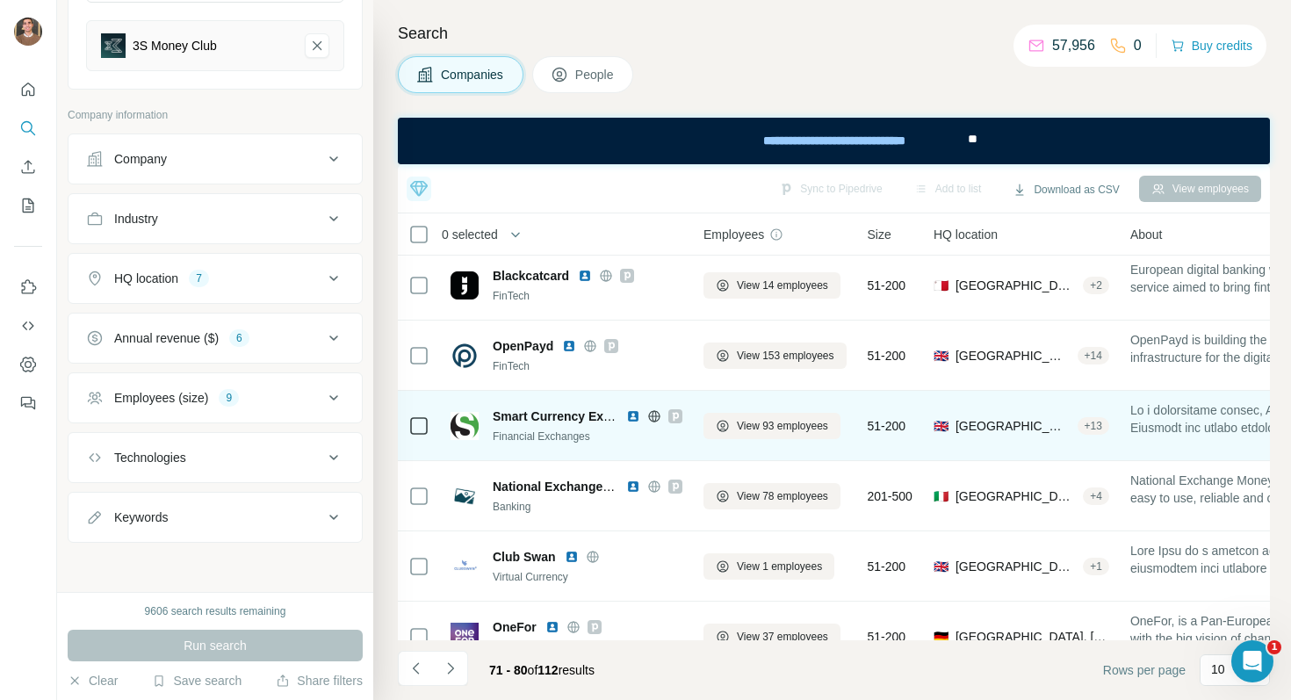
scroll to position [0, 0]
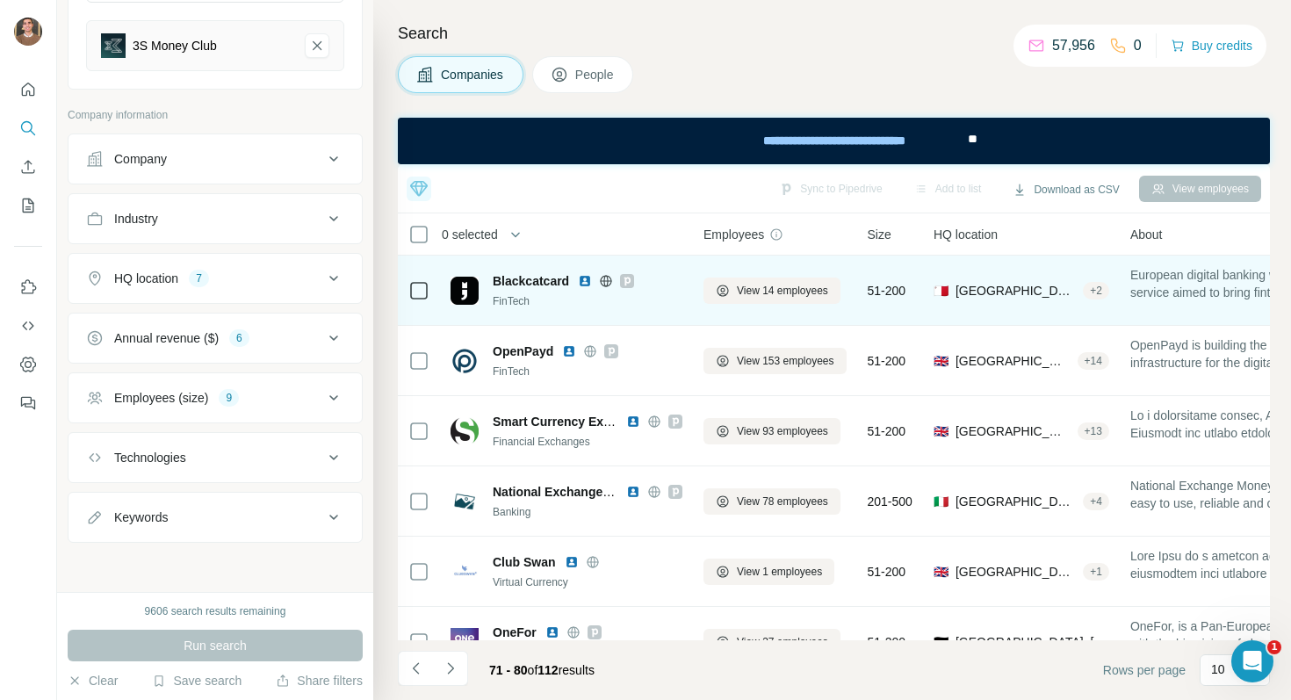
click at [588, 282] on img at bounding box center [585, 281] width 14 height 14
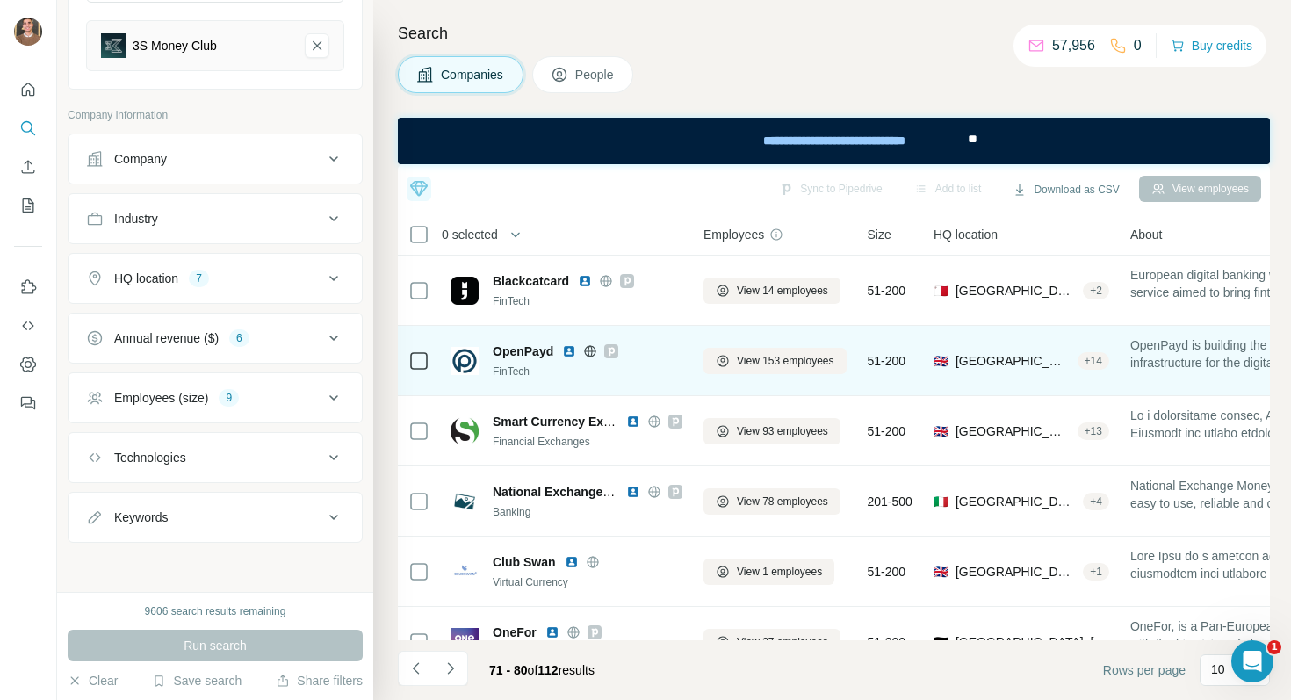
click at [567, 350] on img at bounding box center [569, 351] width 14 height 14
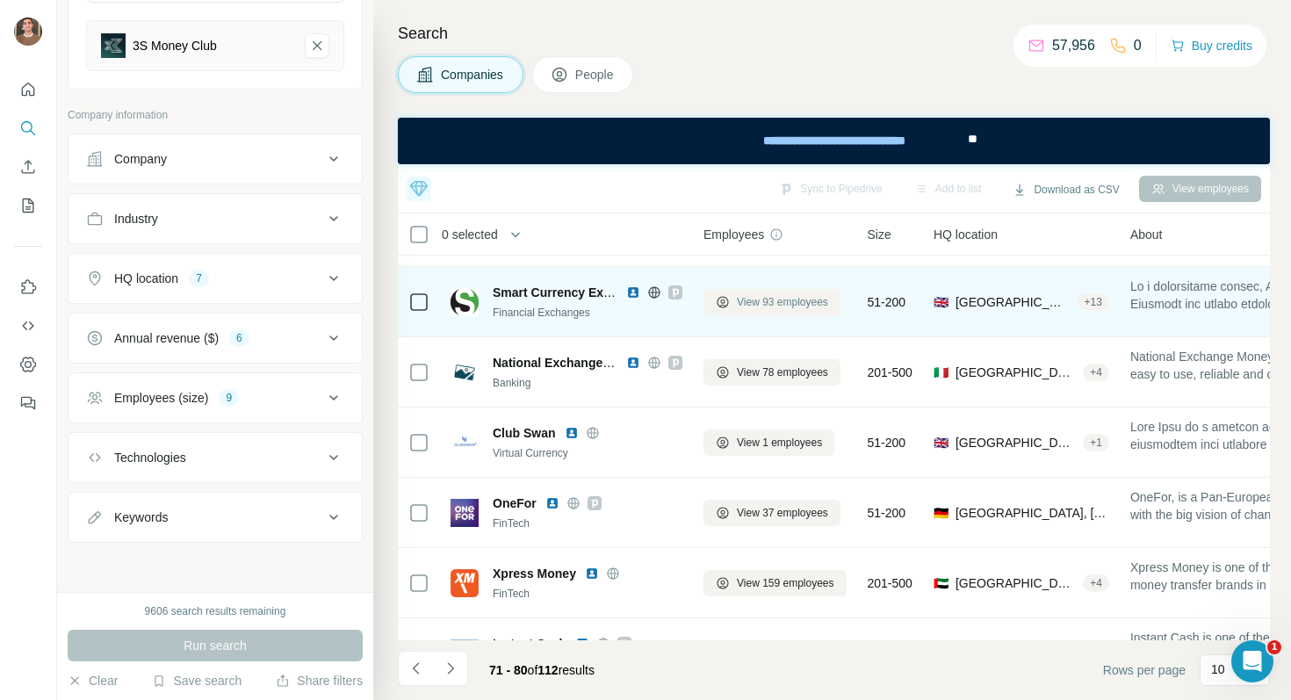
scroll to position [177, 0]
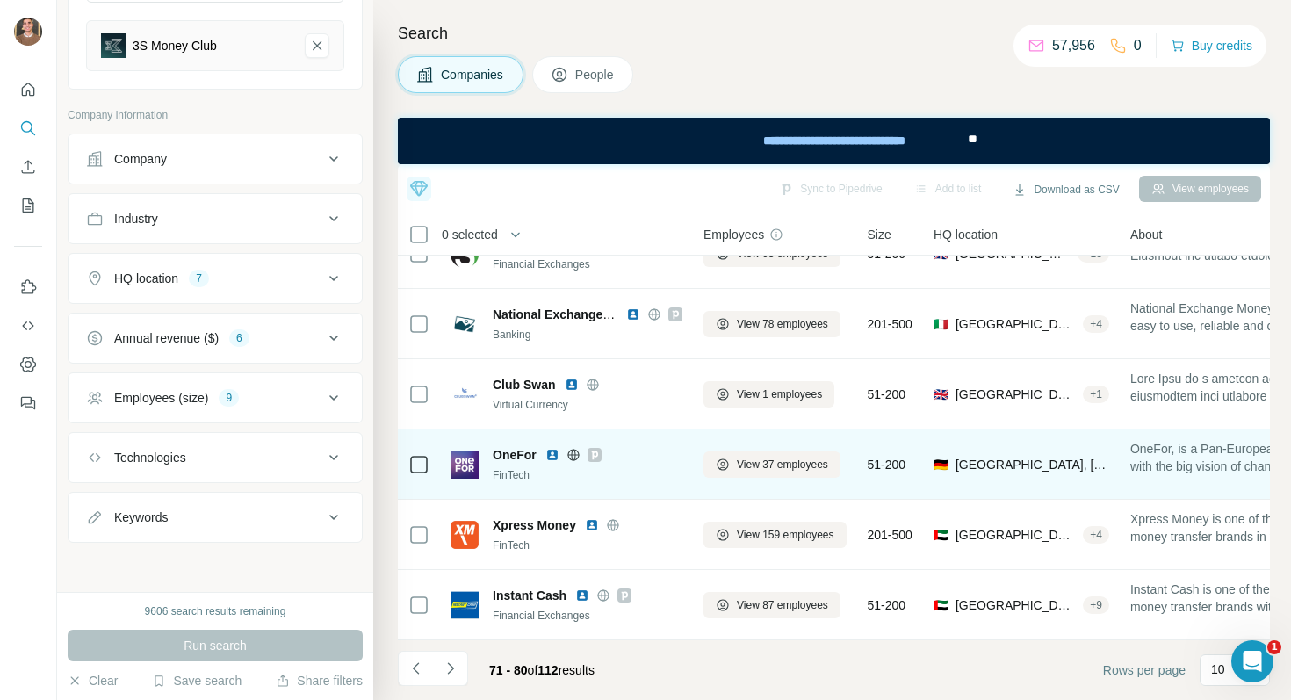
click at [554, 456] on img at bounding box center [552, 455] width 14 height 14
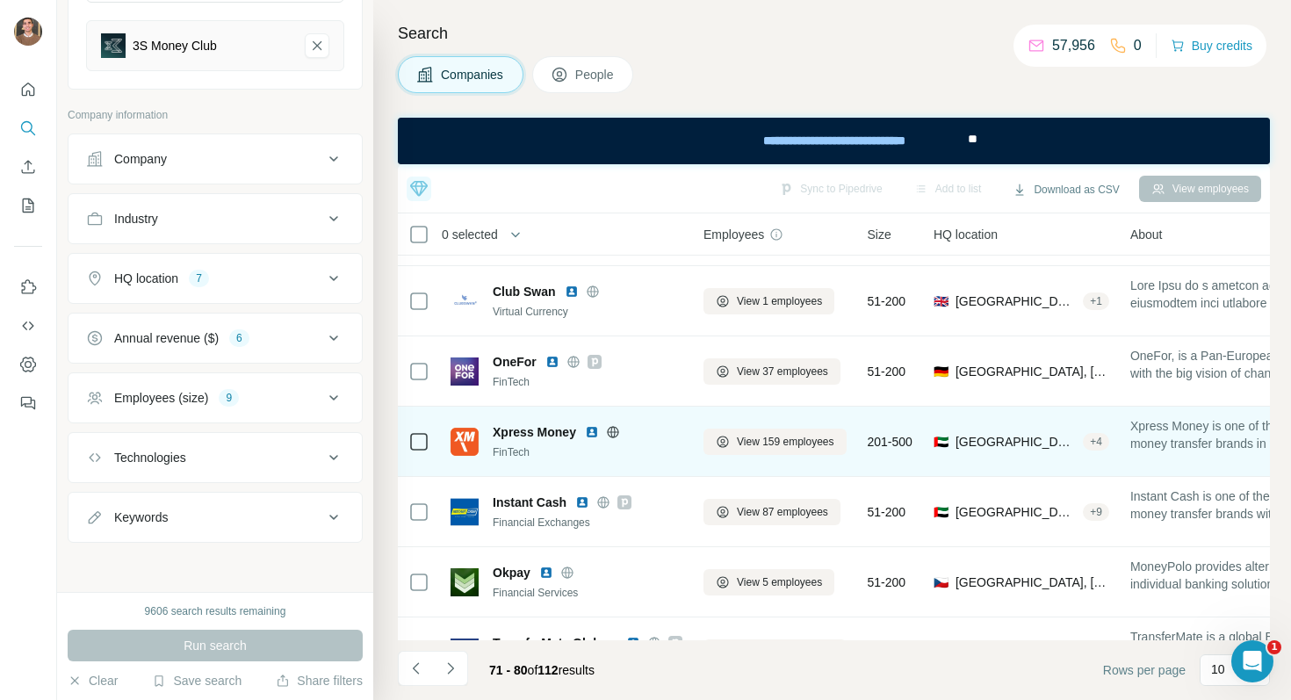
scroll to position [318, 0]
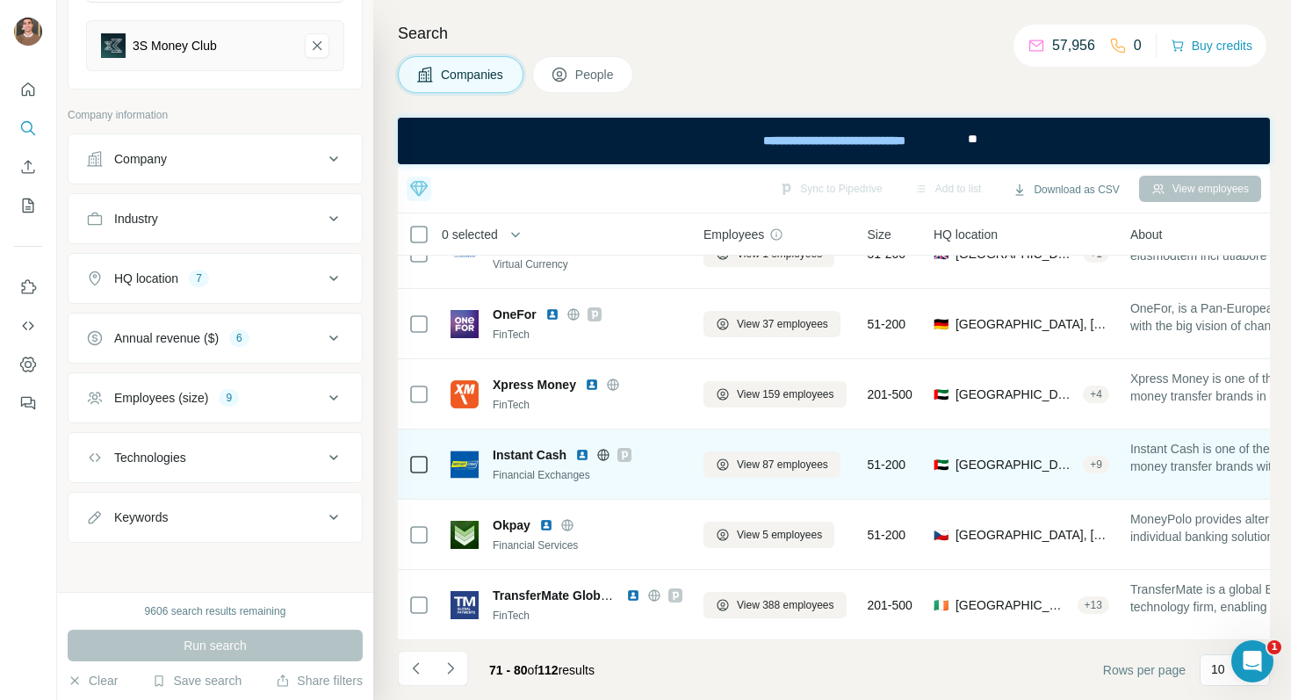
click at [582, 457] on img at bounding box center [582, 455] width 14 height 14
